Goal: Check status: Check status

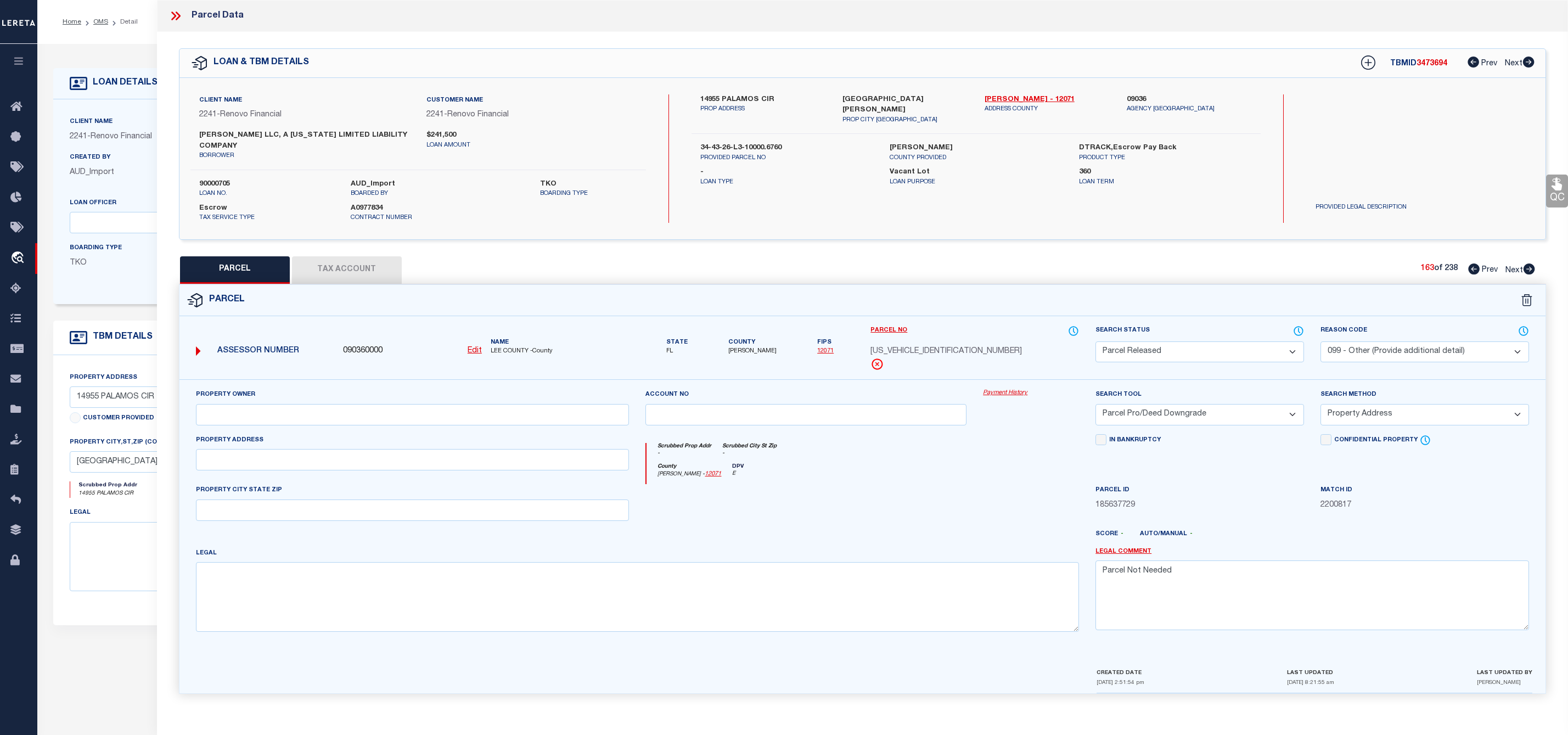
select select "PR"
select select "099"
select select "PRO"
select select "ADD"
select select "14701"
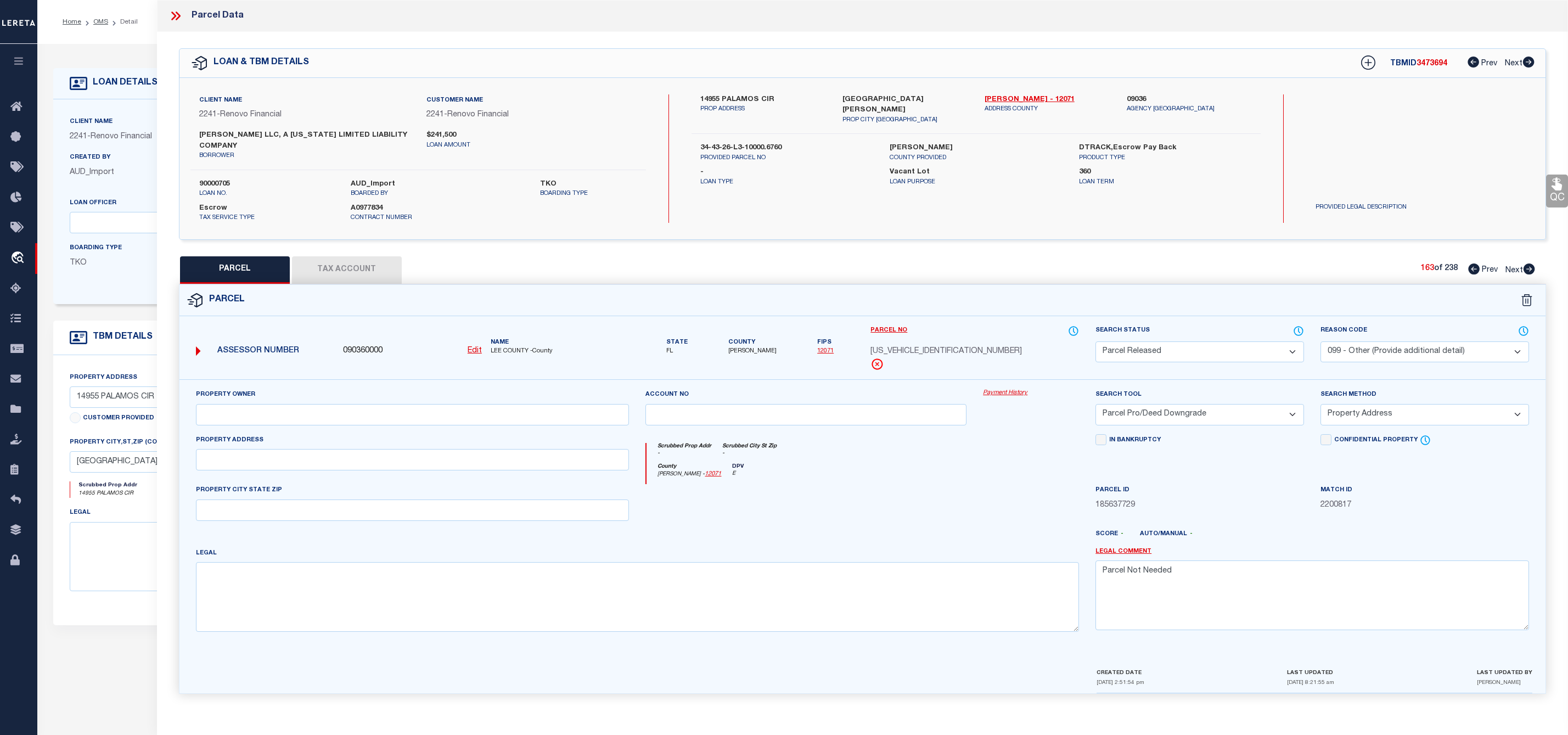
select select "25067"
select select "400"
select select "Escrow"
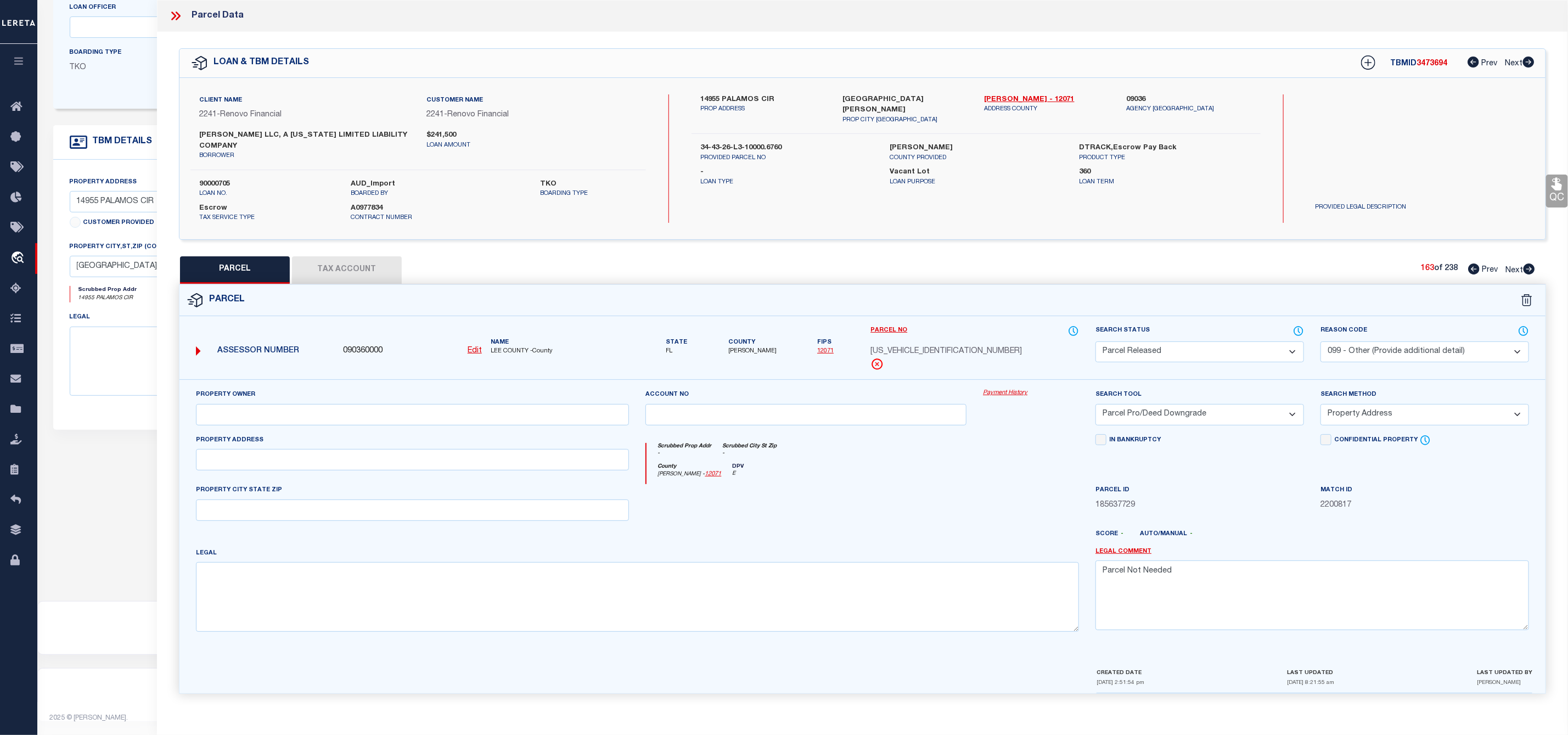
click at [178, 21] on icon at bounding box center [176, 16] width 15 height 15
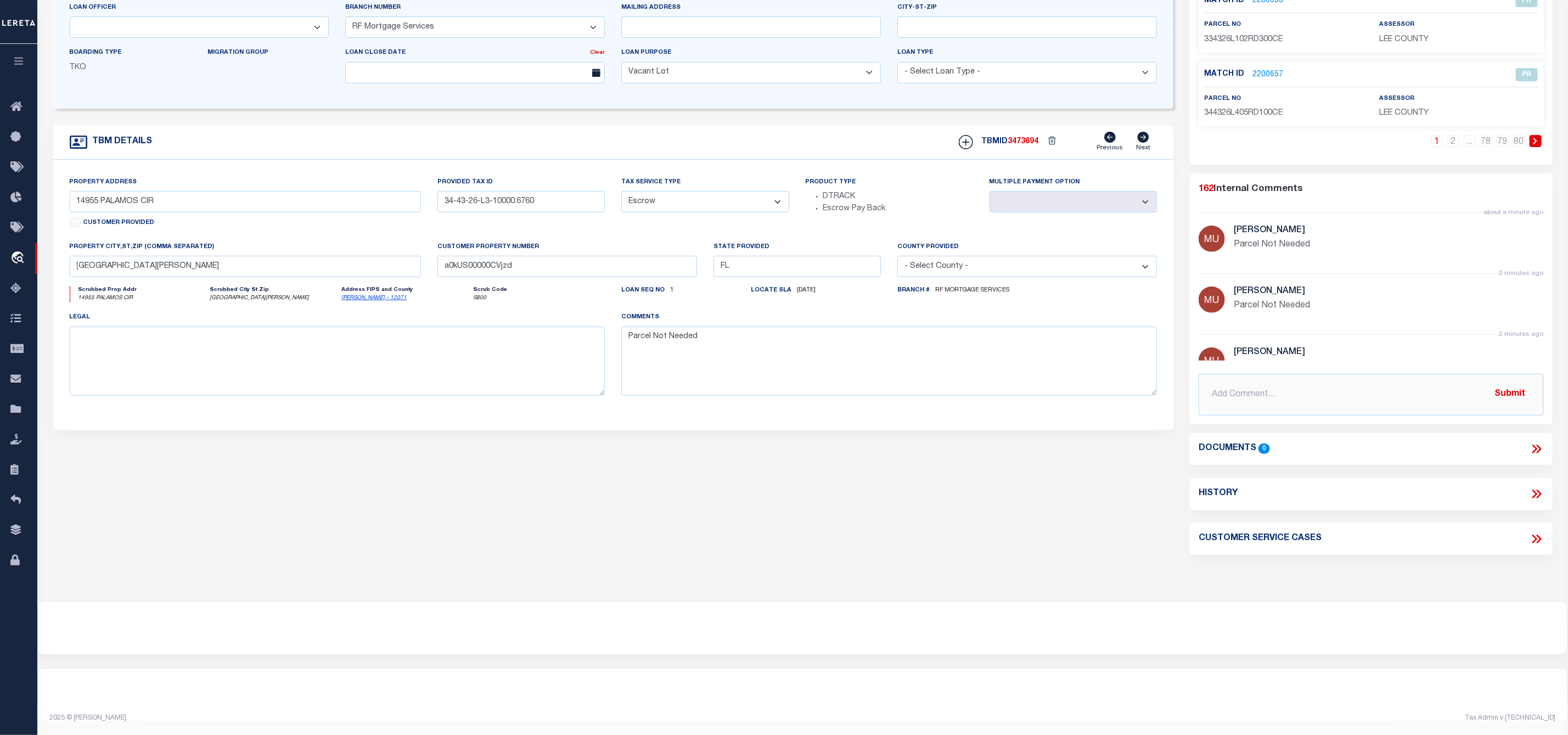
scroll to position [0, 0]
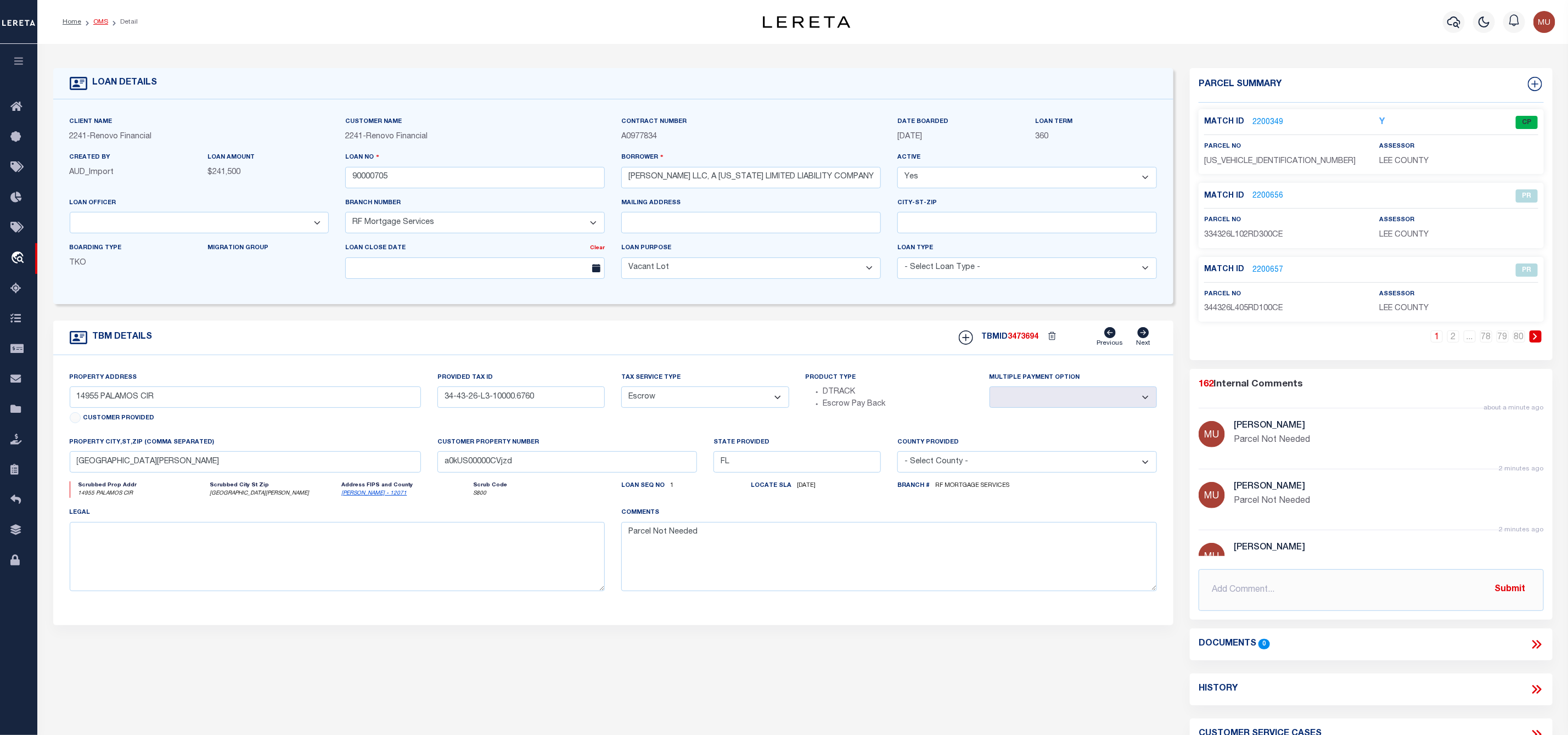
click at [99, 22] on link "OMS" at bounding box center [100, 21] width 15 height 6
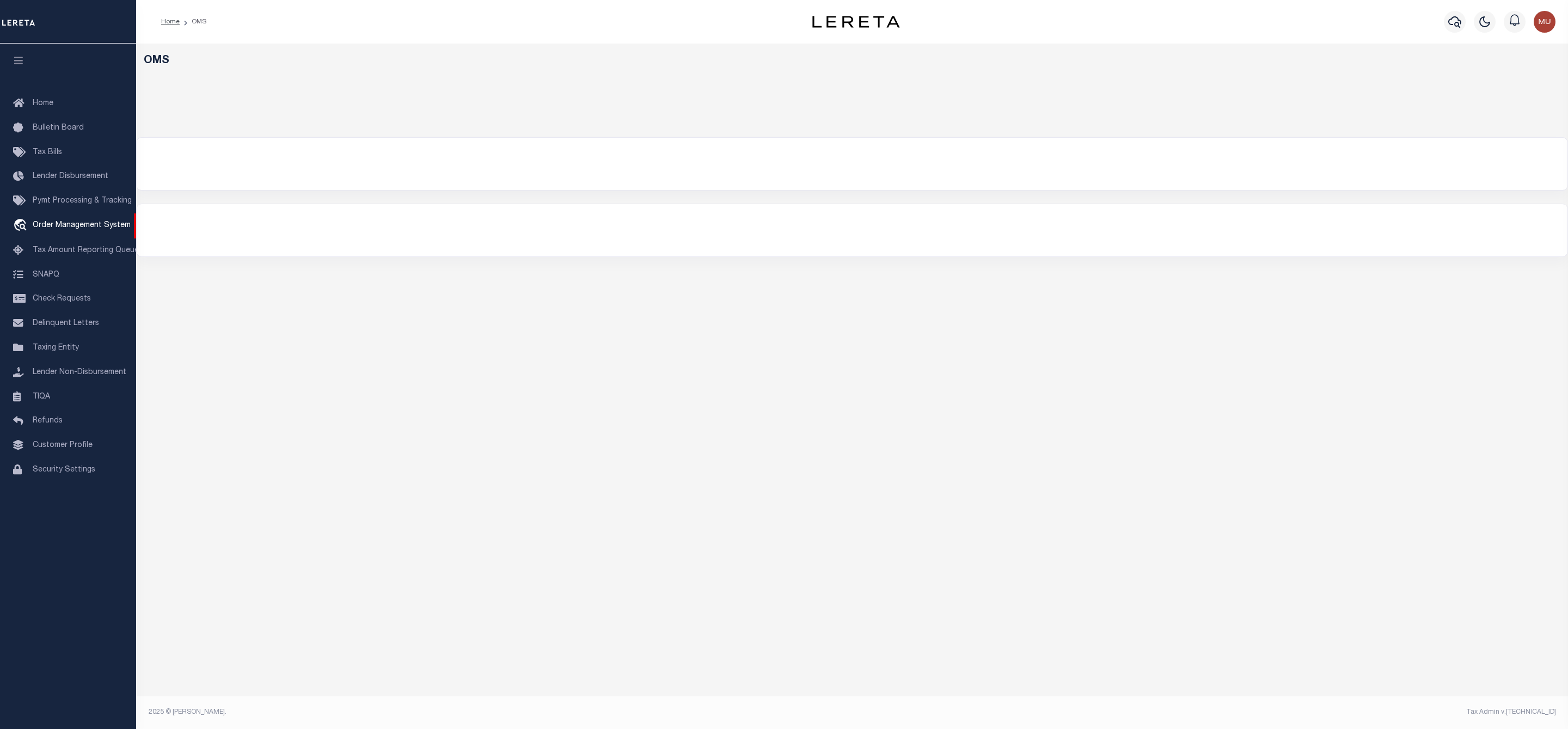
select select "200"
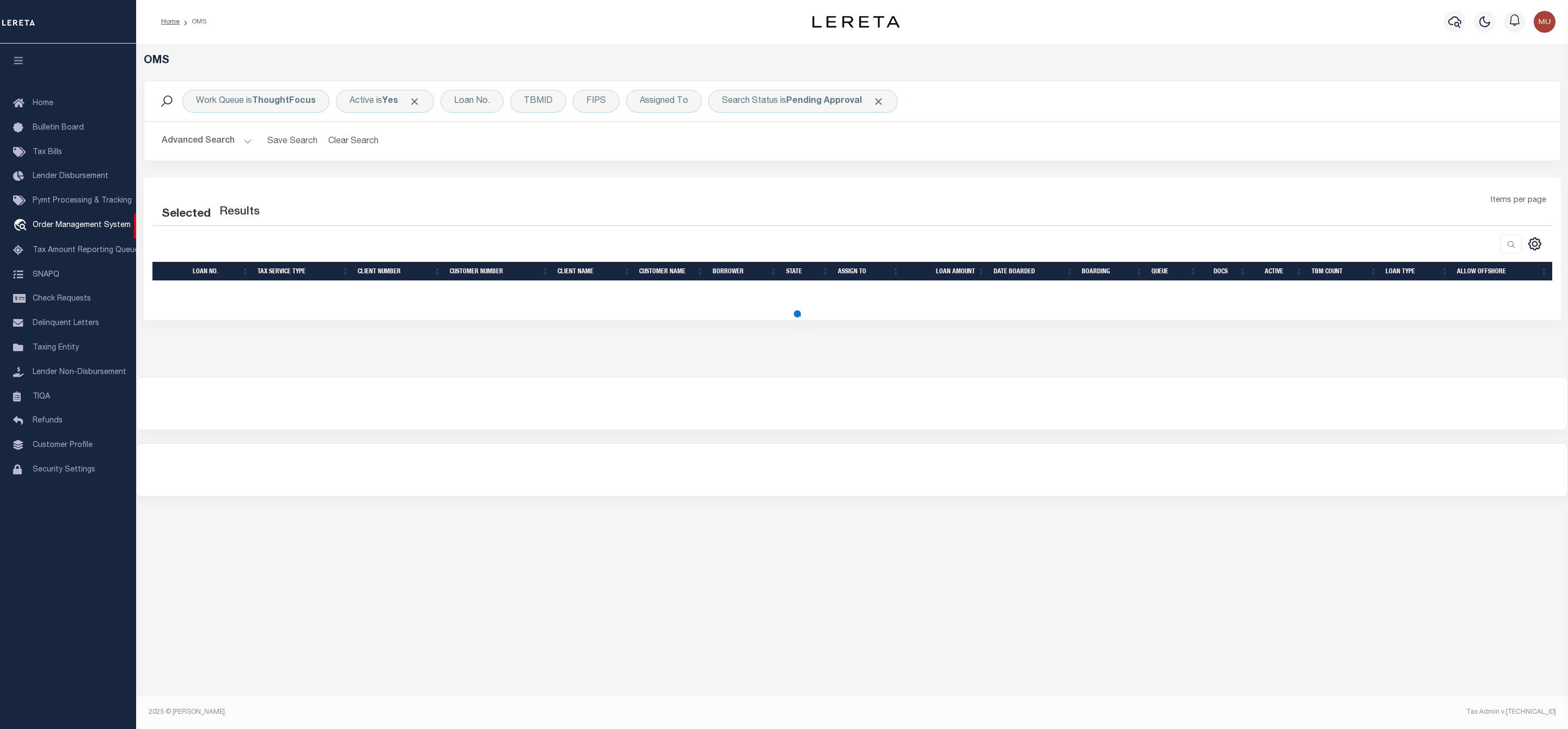
select select "200"
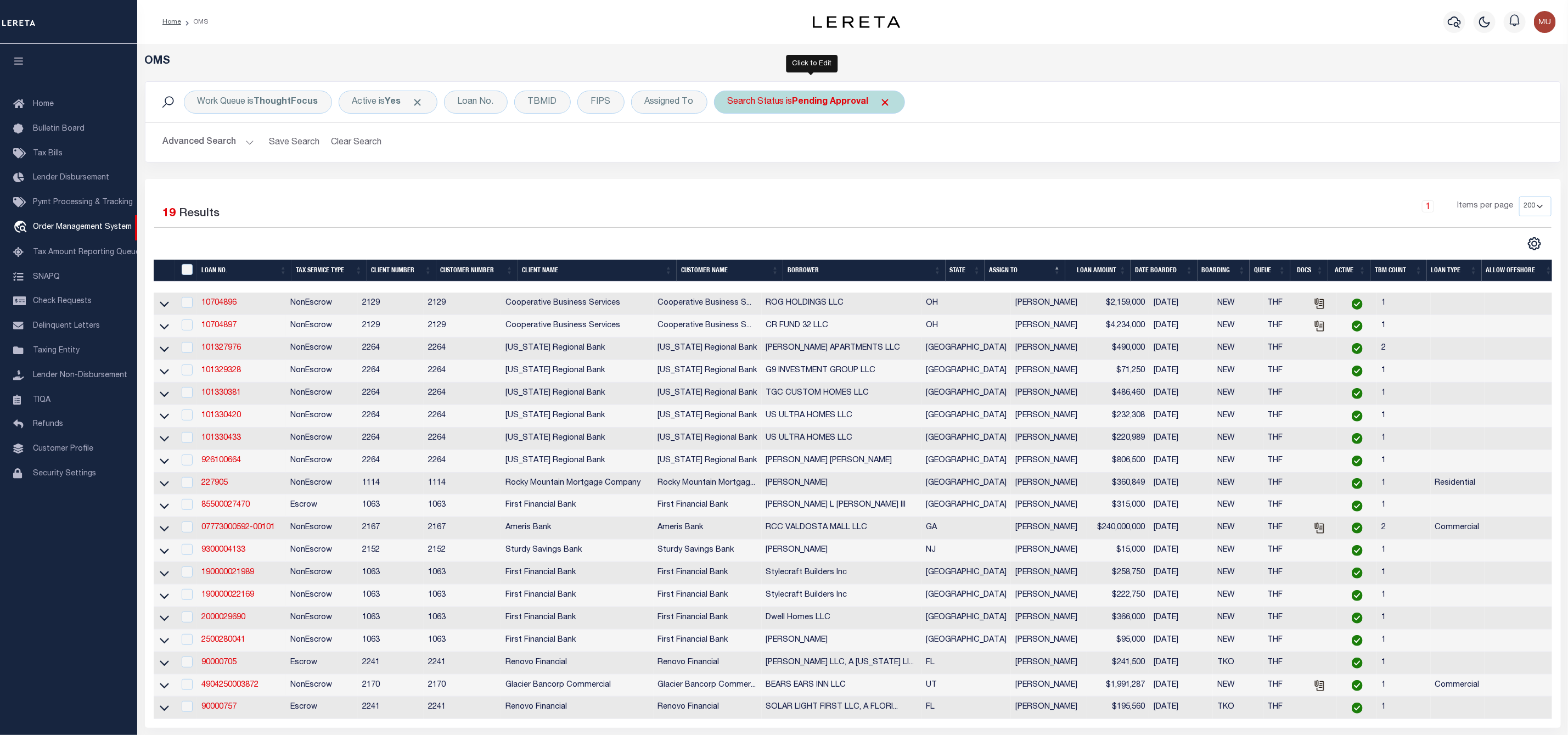
click at [804, 109] on div "Search Status is Pending Approval" at bounding box center [809, 101] width 191 height 23
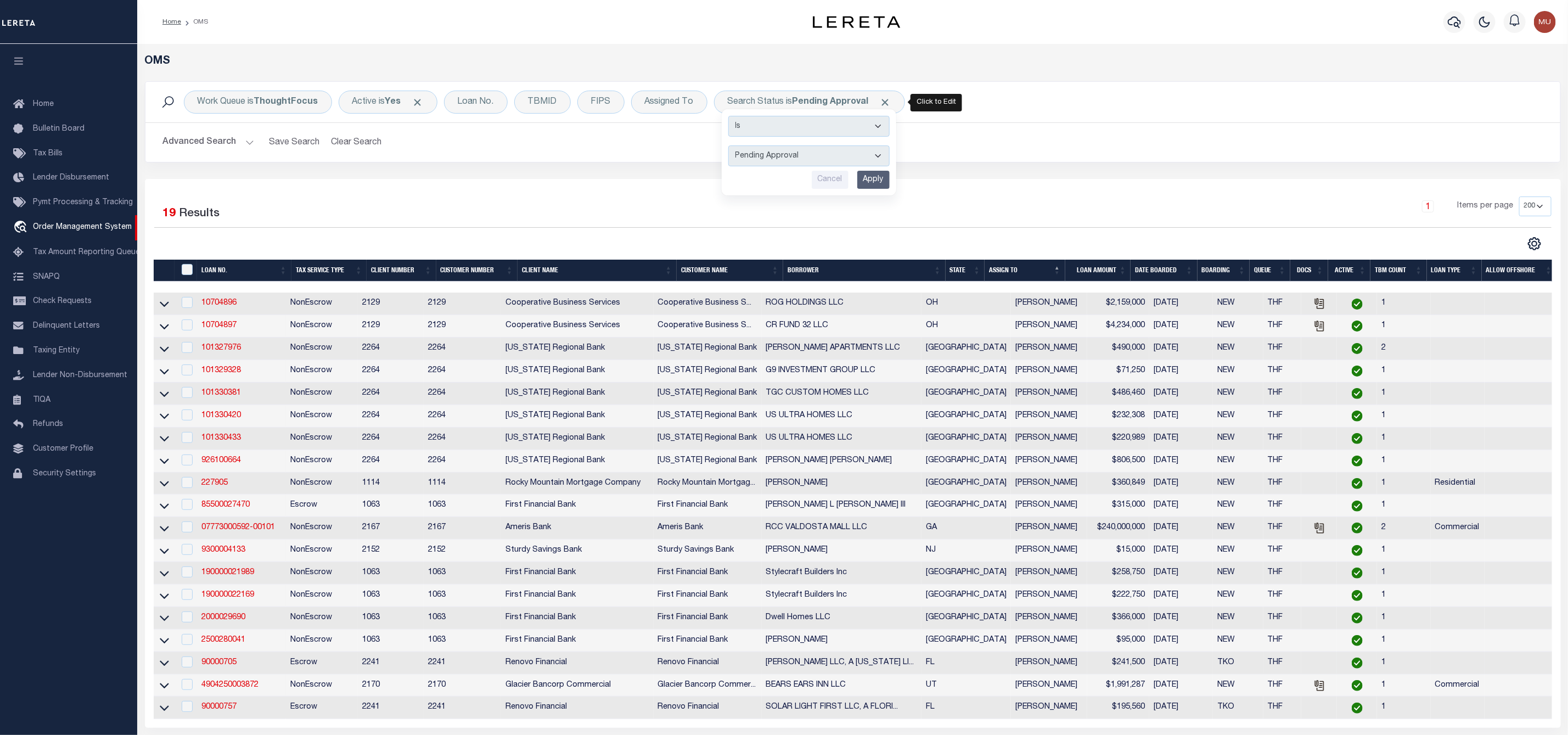
scroll to position [82, 0]
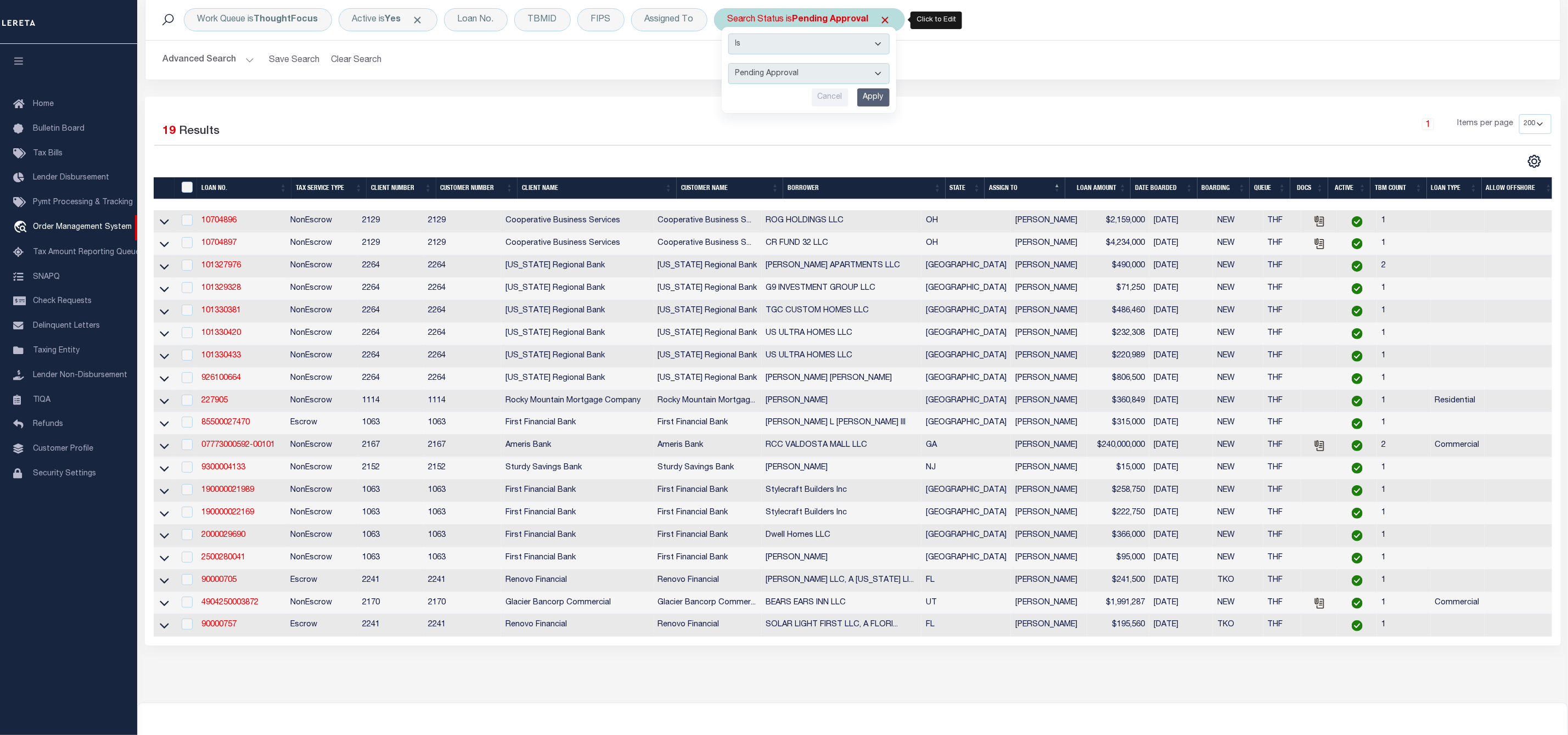
click at [801, 69] on select "Automated Search Bad Parcel Complete Duplicate Parcel High Dollar Reporting In …" at bounding box center [809, 73] width 162 height 21
select select "IP"
click at [730, 64] on select "Automated Search Bad Parcel Complete Duplicate Parcel High Dollar Reporting In …" at bounding box center [809, 73] width 162 height 21
click at [876, 106] on input "Apply" at bounding box center [873, 98] width 32 height 18
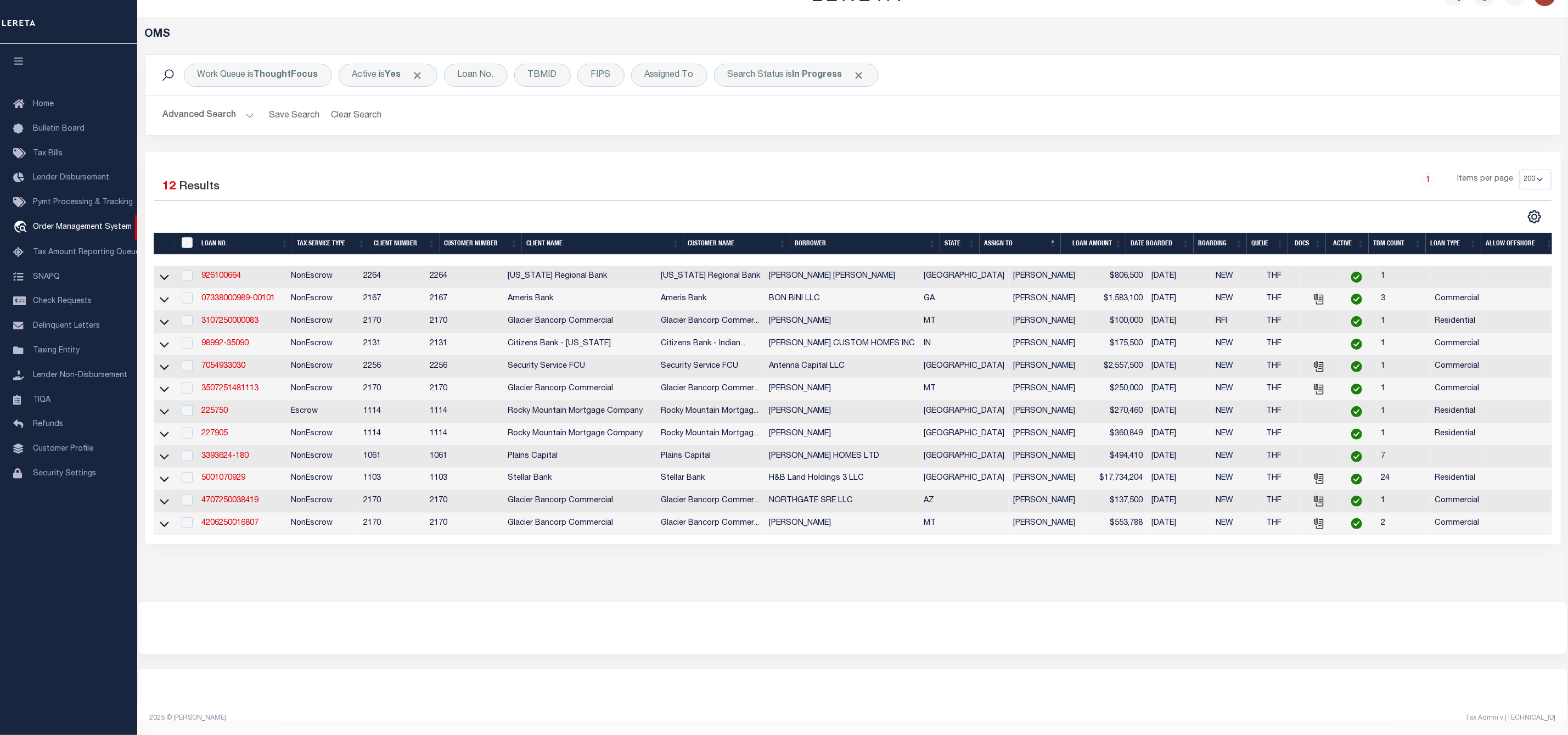
scroll to position [41, 0]
click at [771, 64] on div "Search Status is In Progress" at bounding box center [796, 75] width 164 height 23
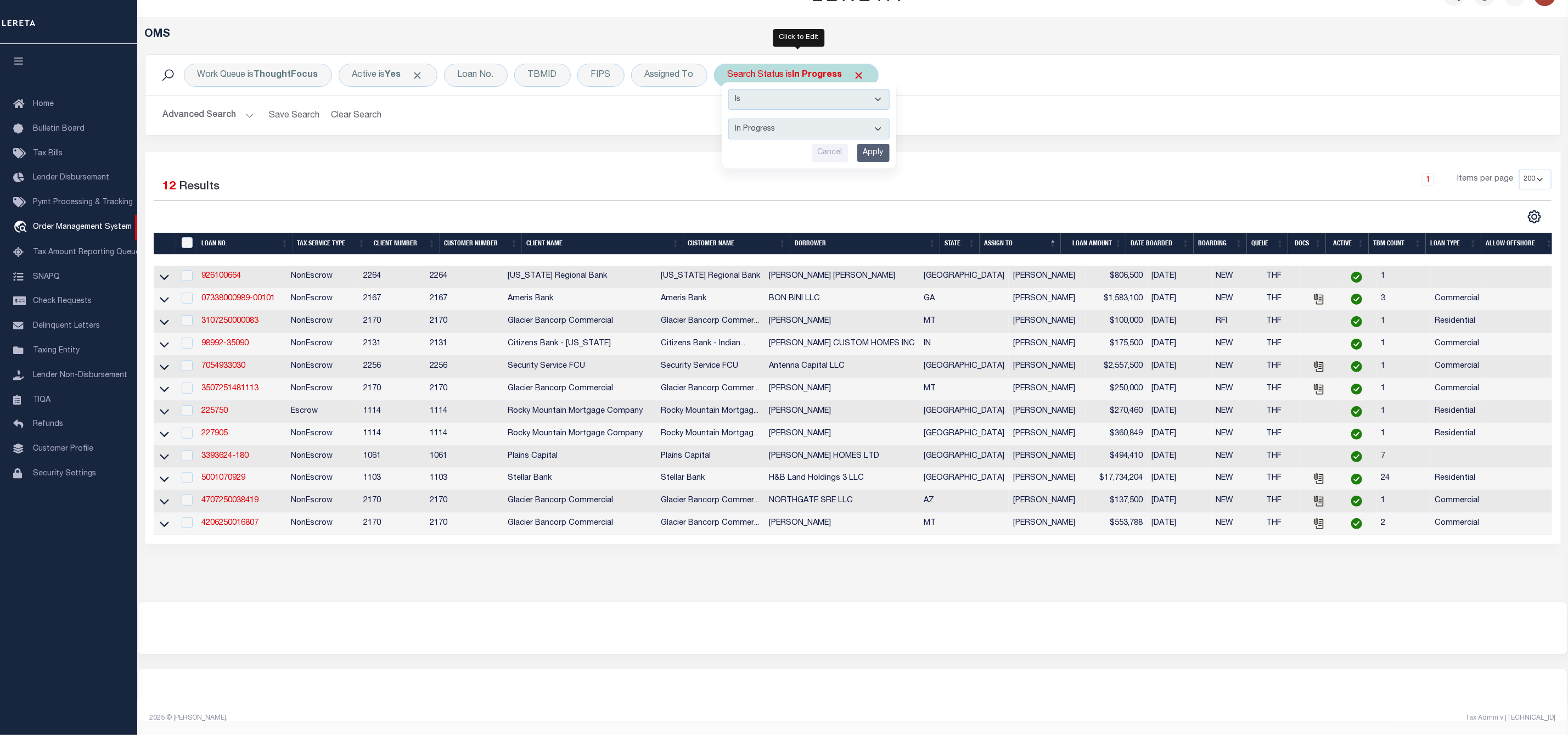
click at [758, 119] on select "Automated Search Bad Parcel Complete Duplicate Parcel High Dollar Reporting In …" at bounding box center [809, 129] width 162 height 21
select select "RD"
click at [730, 119] on select "Automated Search Bad Parcel Complete Duplicate Parcel High Dollar Reporting In …" at bounding box center [809, 129] width 162 height 21
click at [878, 144] on input "Apply" at bounding box center [873, 153] width 32 height 18
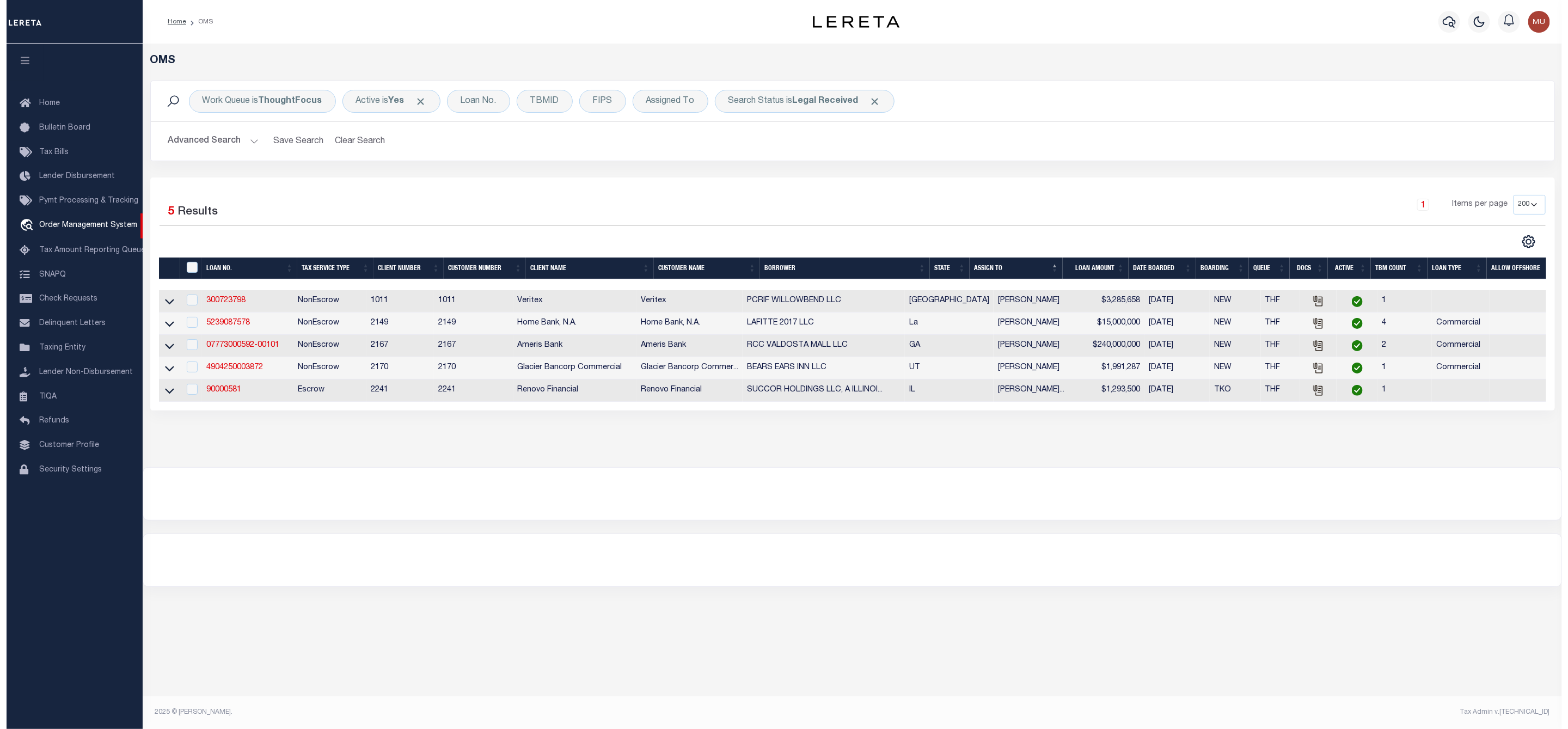
scroll to position [0, 0]
